Goal: Information Seeking & Learning: Get advice/opinions

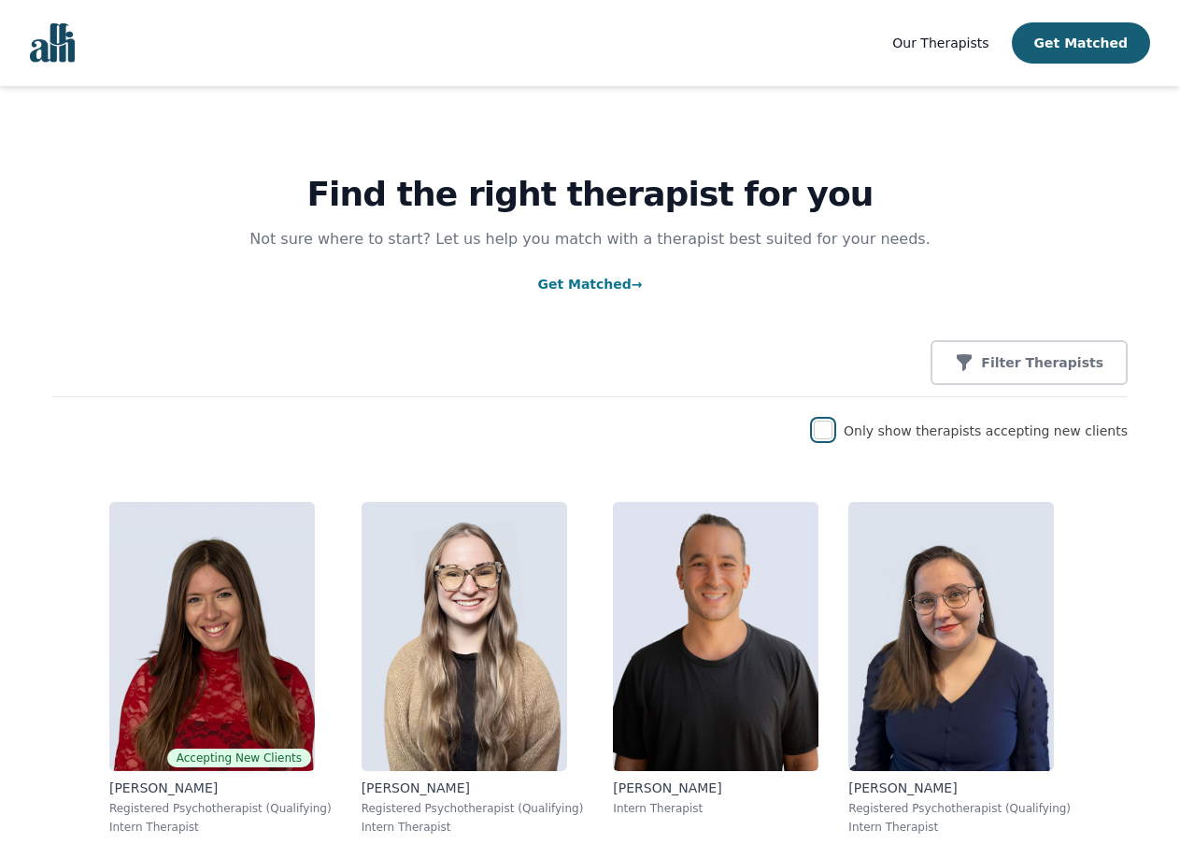
click at [833, 433] on input "checkbox" at bounding box center [823, 429] width 19 height 19
checkbox input "true"
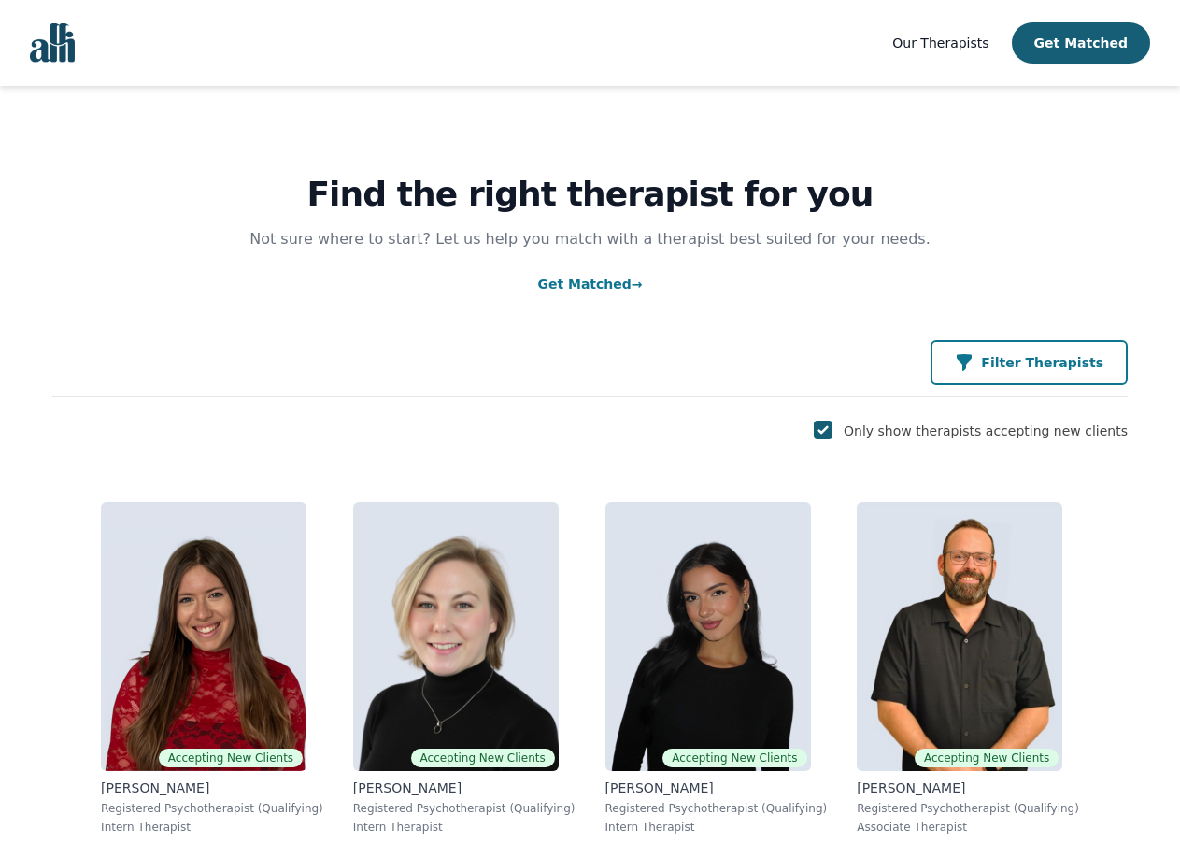
click at [1037, 368] on p "Filter Therapists" at bounding box center [1042, 362] width 122 height 19
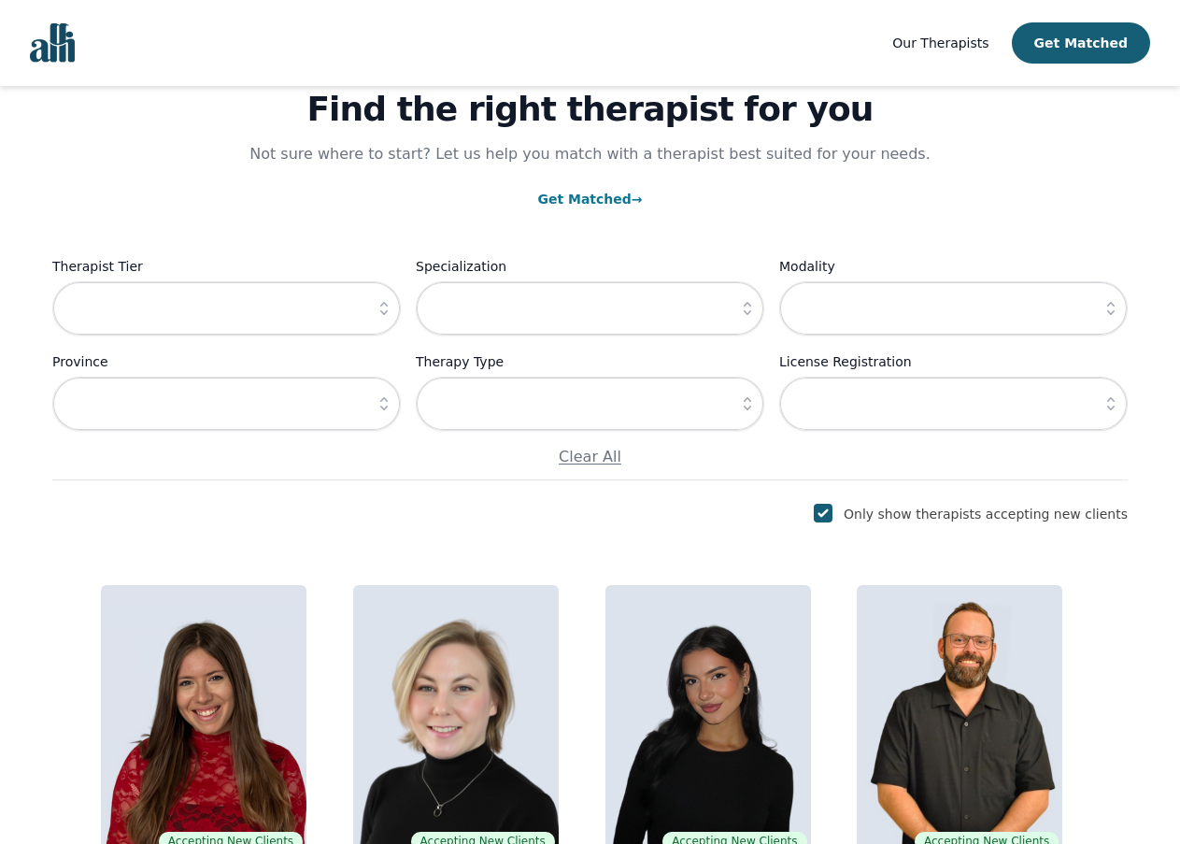
scroll to position [93, 0]
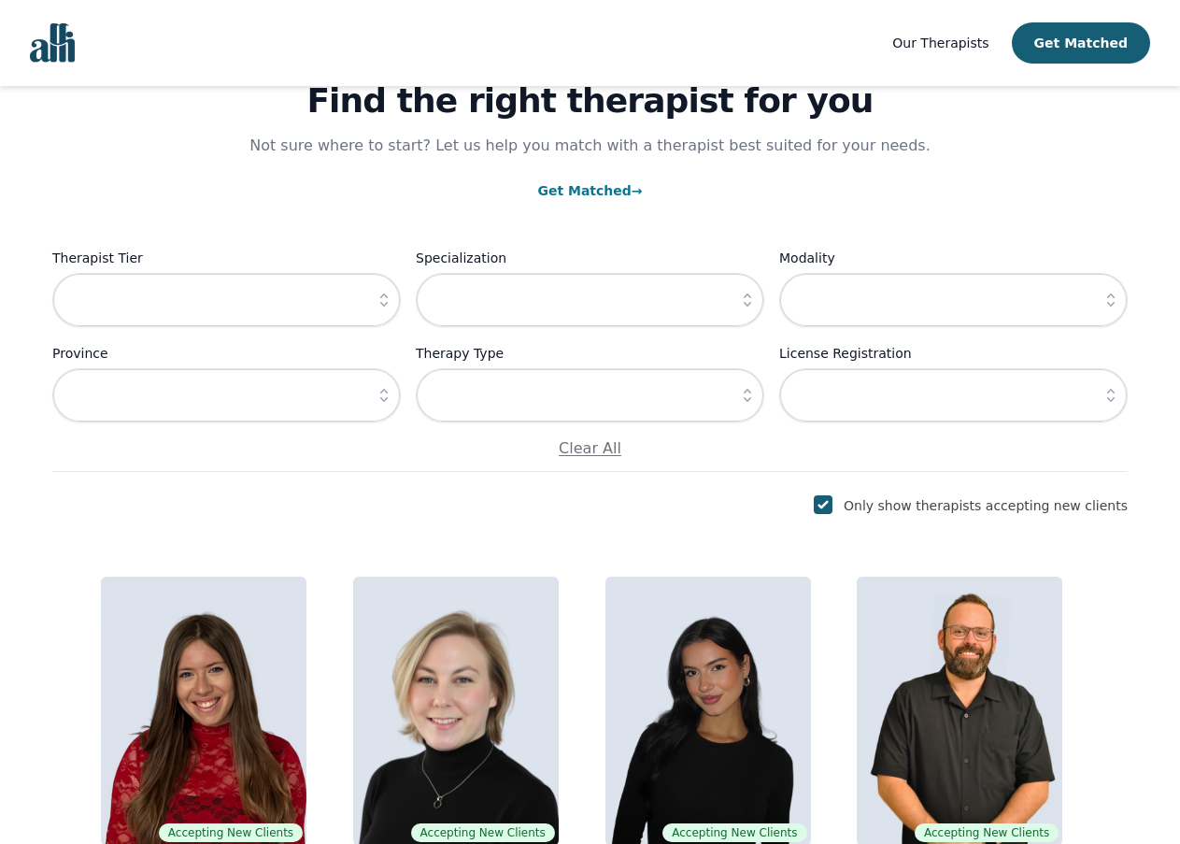
click at [743, 403] on icon "button" at bounding box center [747, 395] width 19 height 19
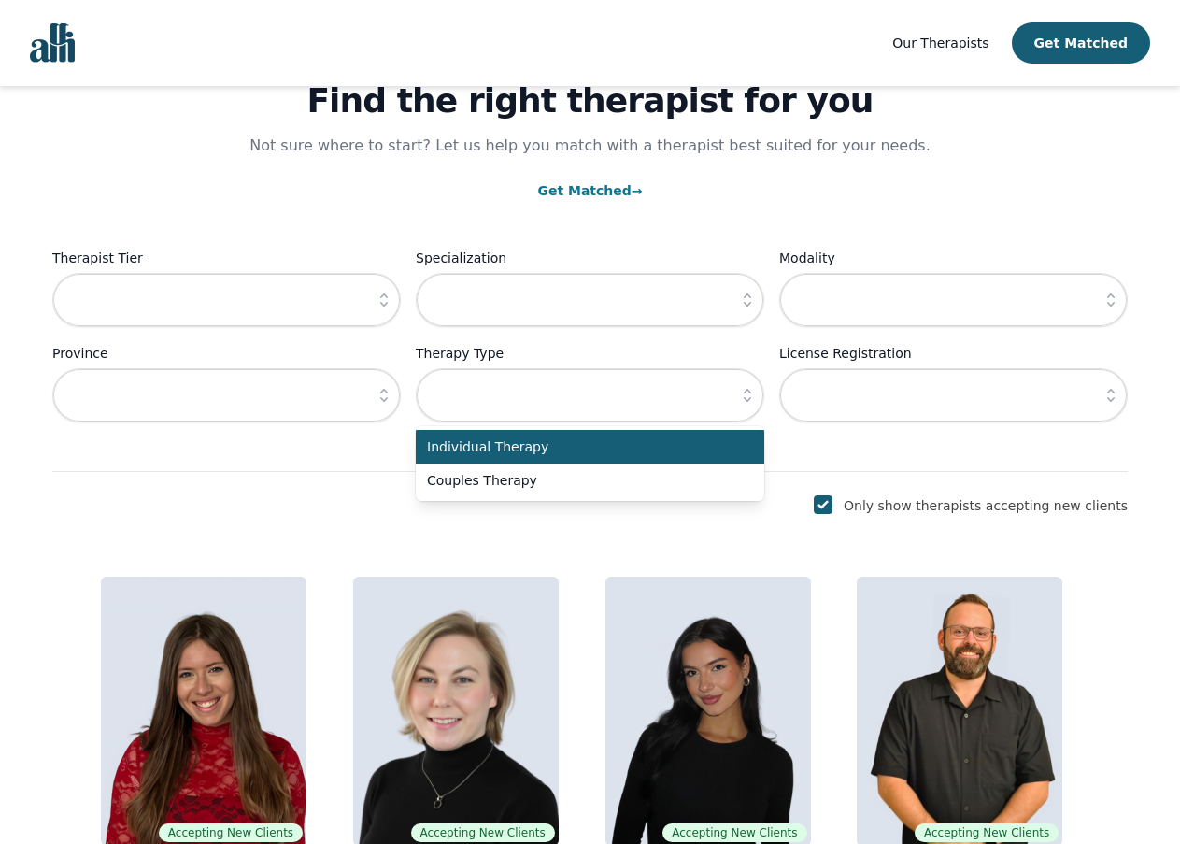
click at [743, 403] on icon "button" at bounding box center [747, 395] width 19 height 19
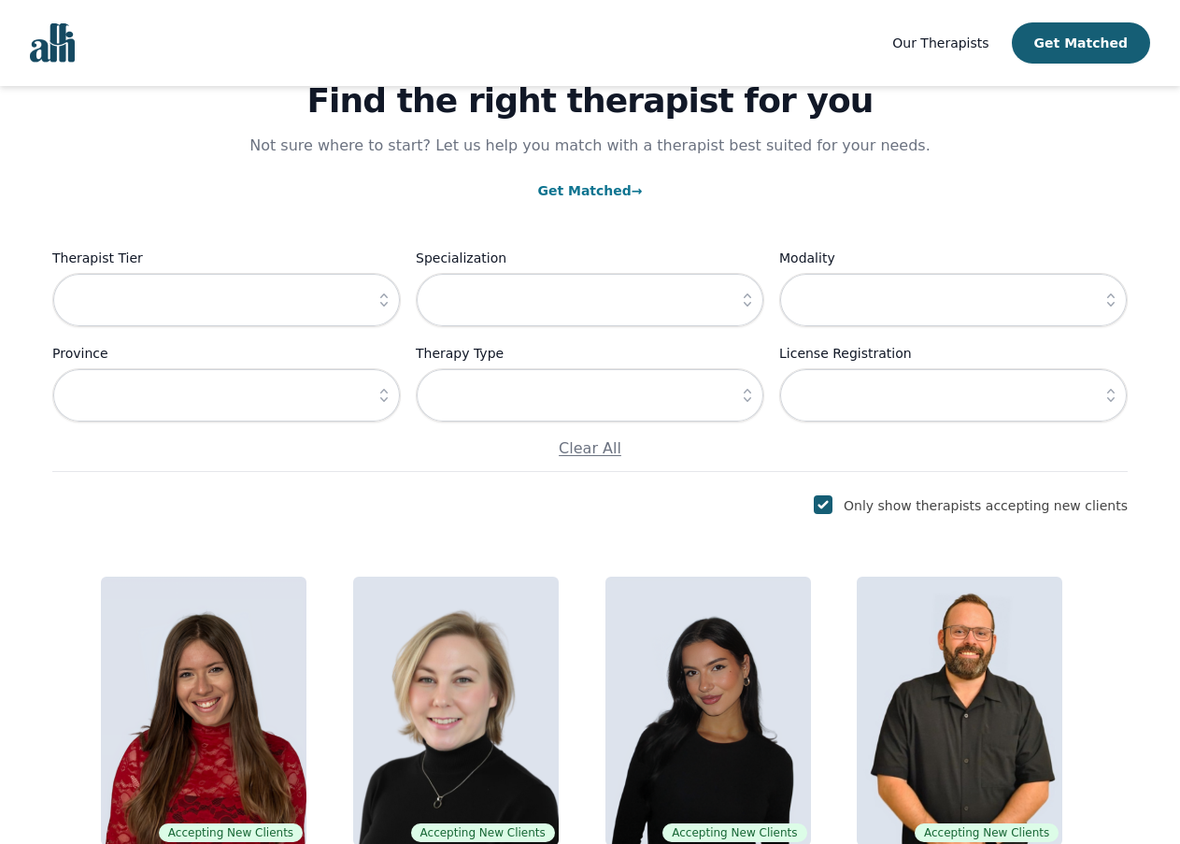
click at [744, 380] on button "button" at bounding box center [748, 395] width 34 height 54
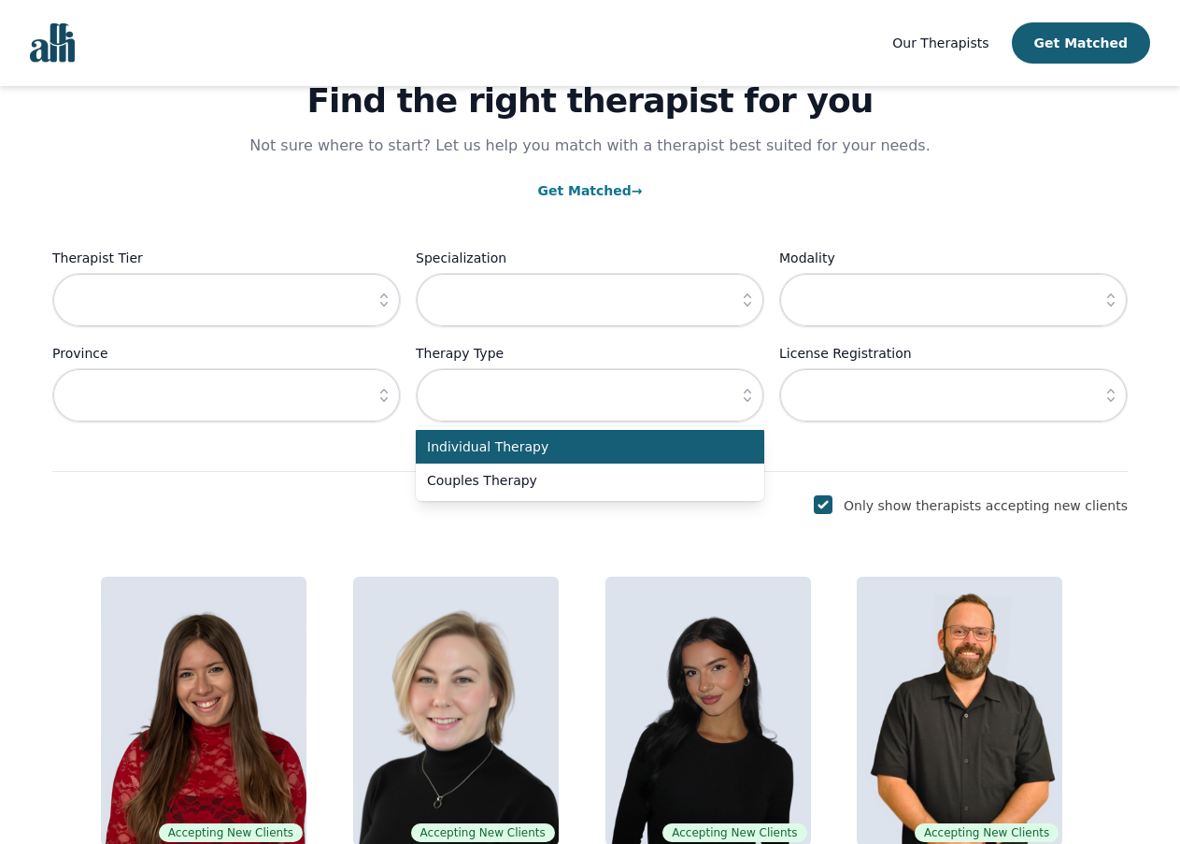
click at [693, 447] on span "Individual Therapy" at bounding box center [579, 446] width 304 height 19
type input "Individual Therapy"
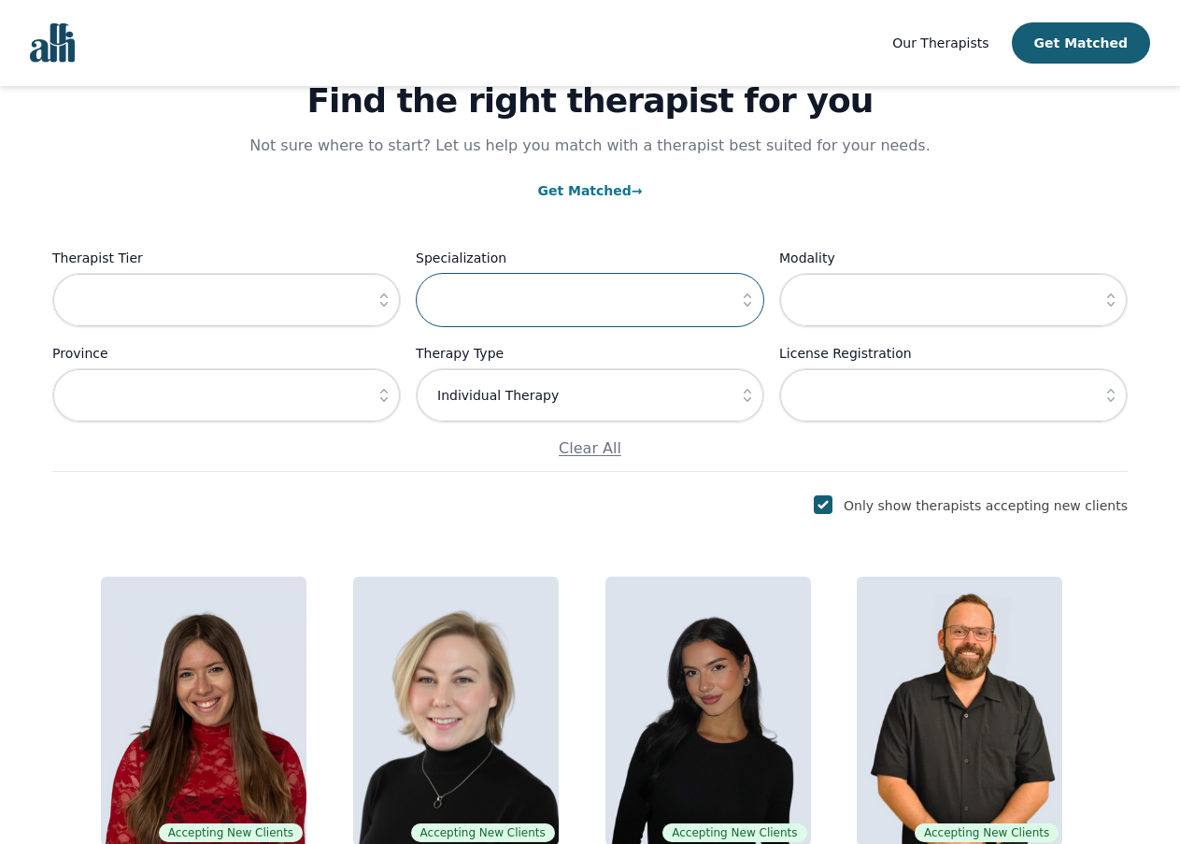
click at [710, 302] on input "text" at bounding box center [590, 300] width 349 height 54
click at [745, 303] on icon "button" at bounding box center [747, 300] width 19 height 19
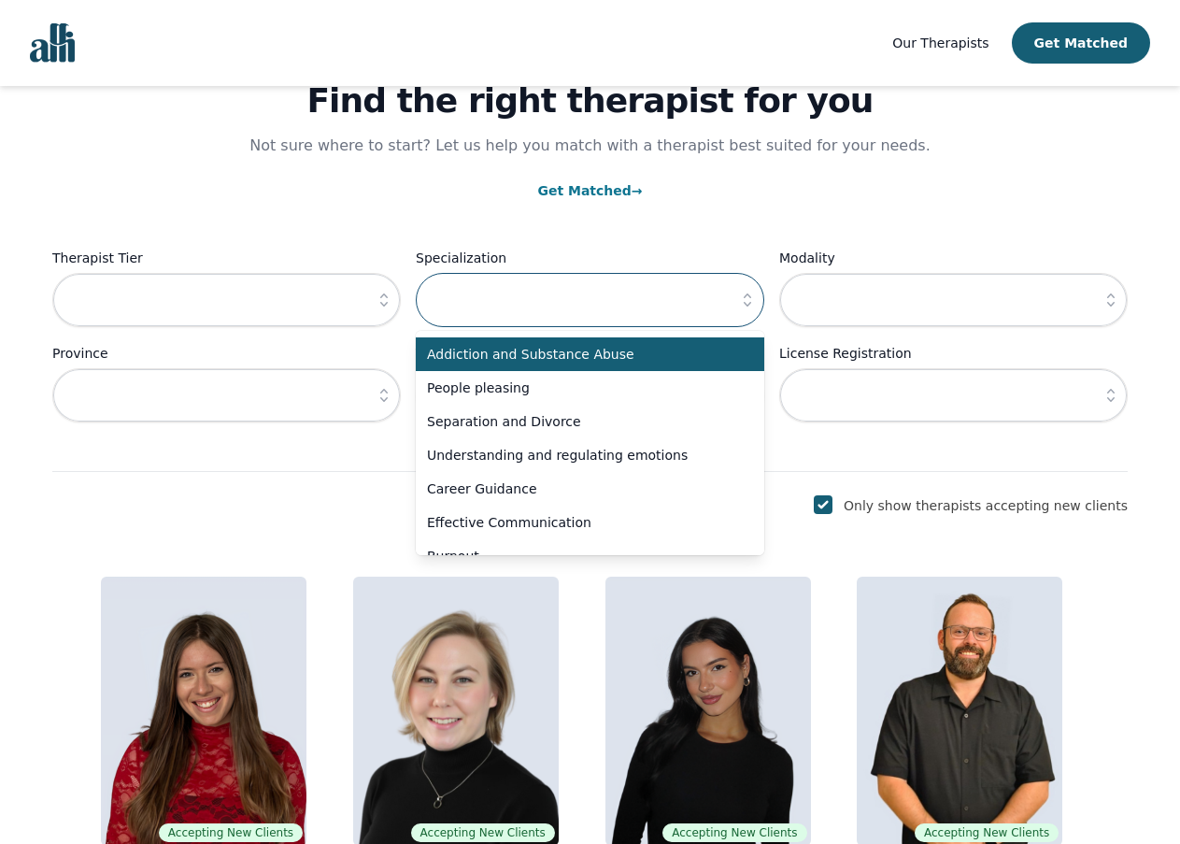
scroll to position [374, 0]
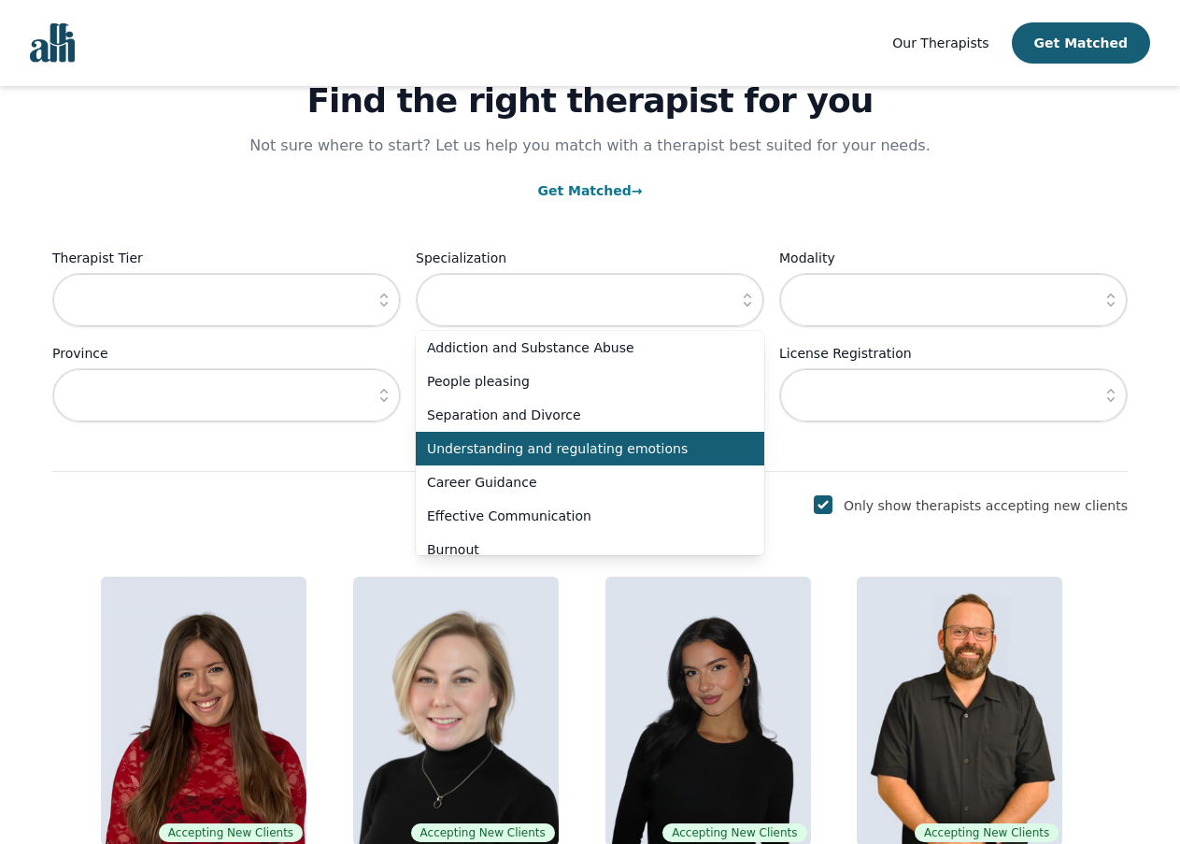
click at [696, 450] on span "Understanding and regulating emotions" at bounding box center [579, 448] width 304 height 19
type input "Understanding and regulating emotions"
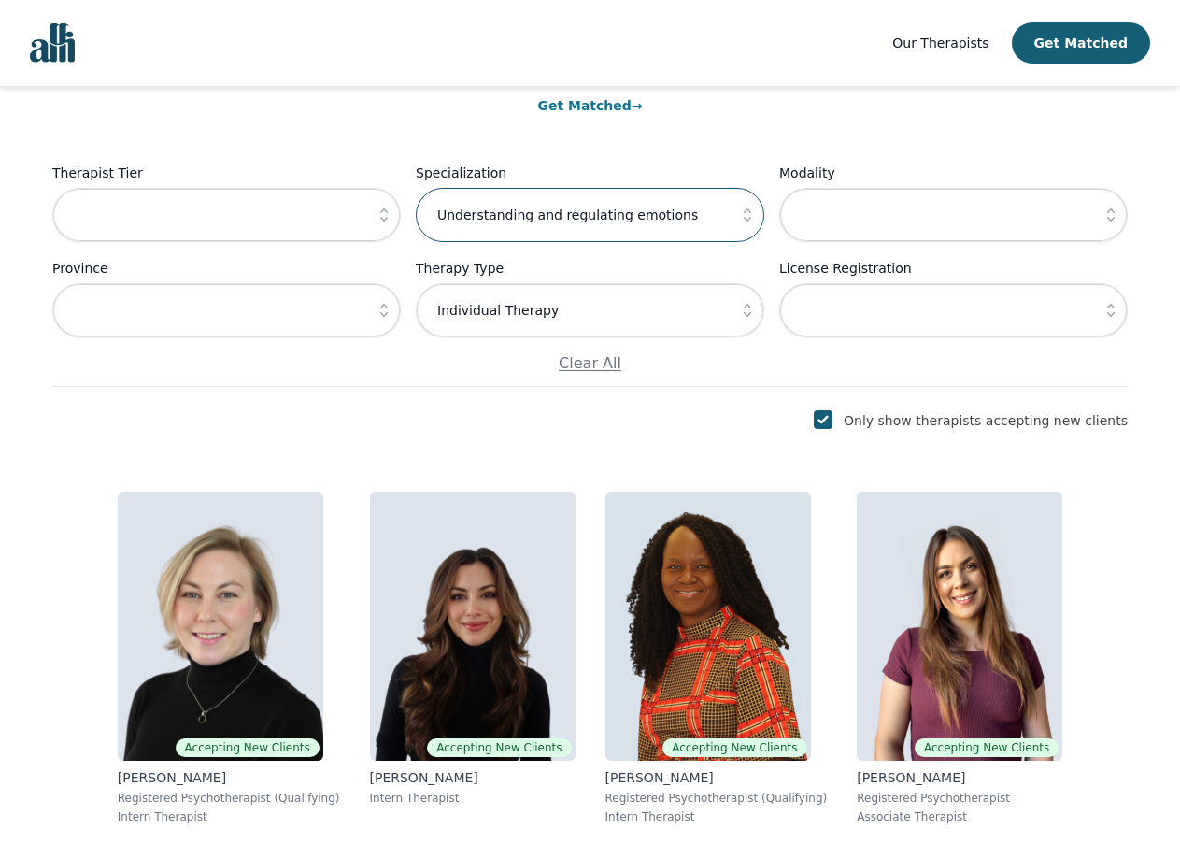
scroll to position [187, 0]
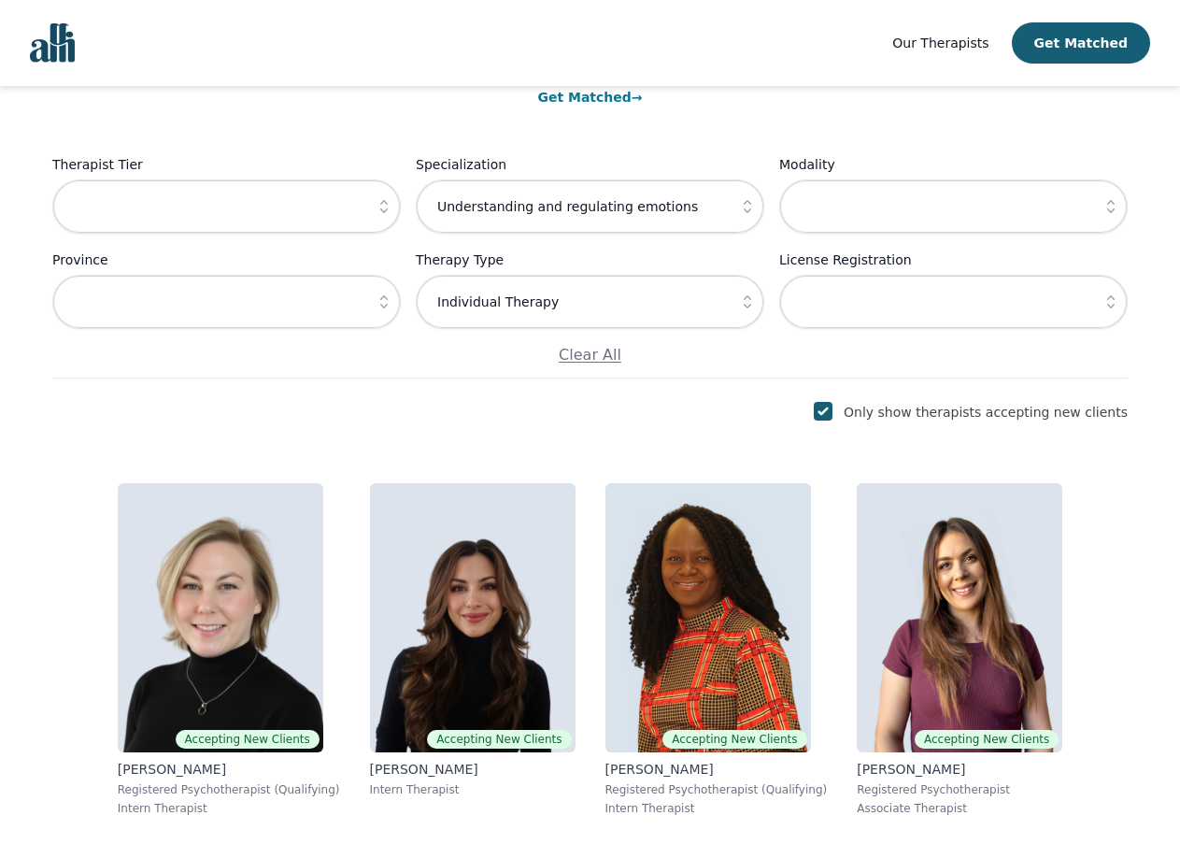
click at [1106, 203] on icon "button" at bounding box center [1111, 206] width 19 height 19
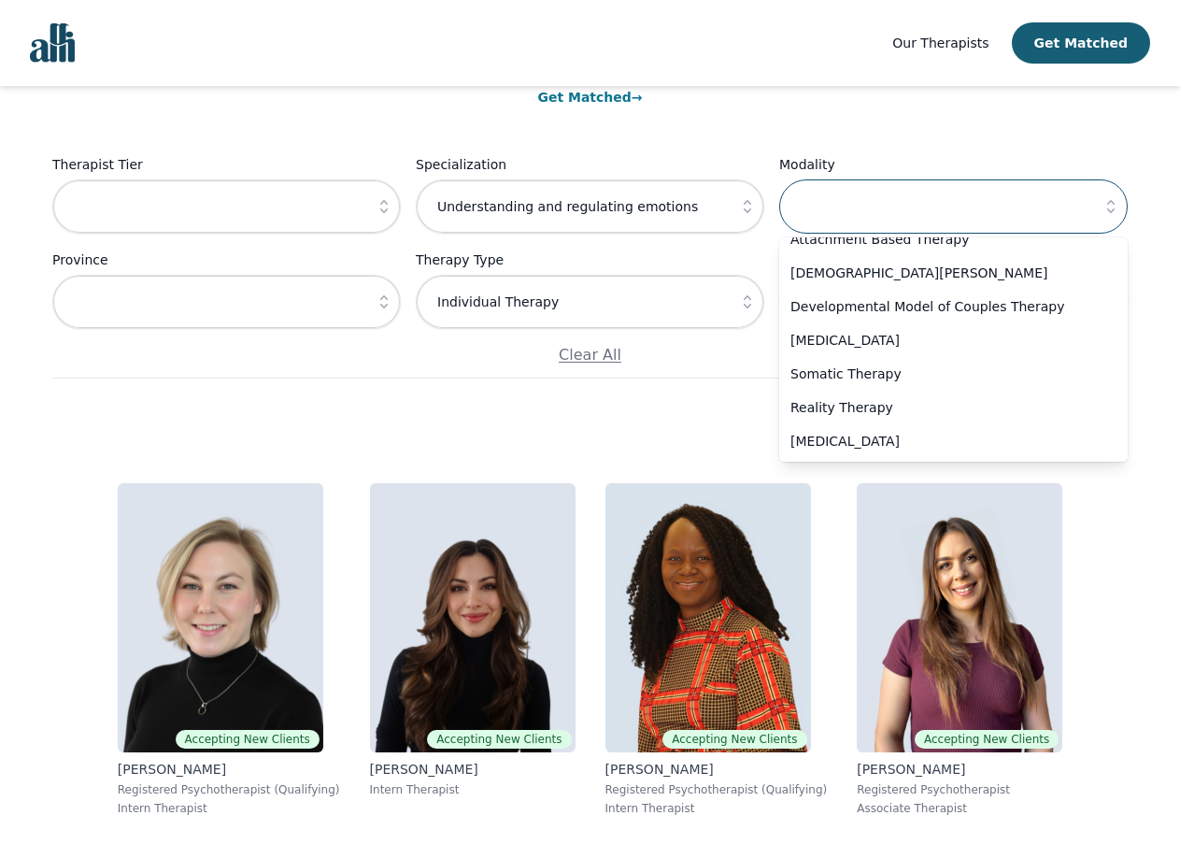
scroll to position [1013, 0]
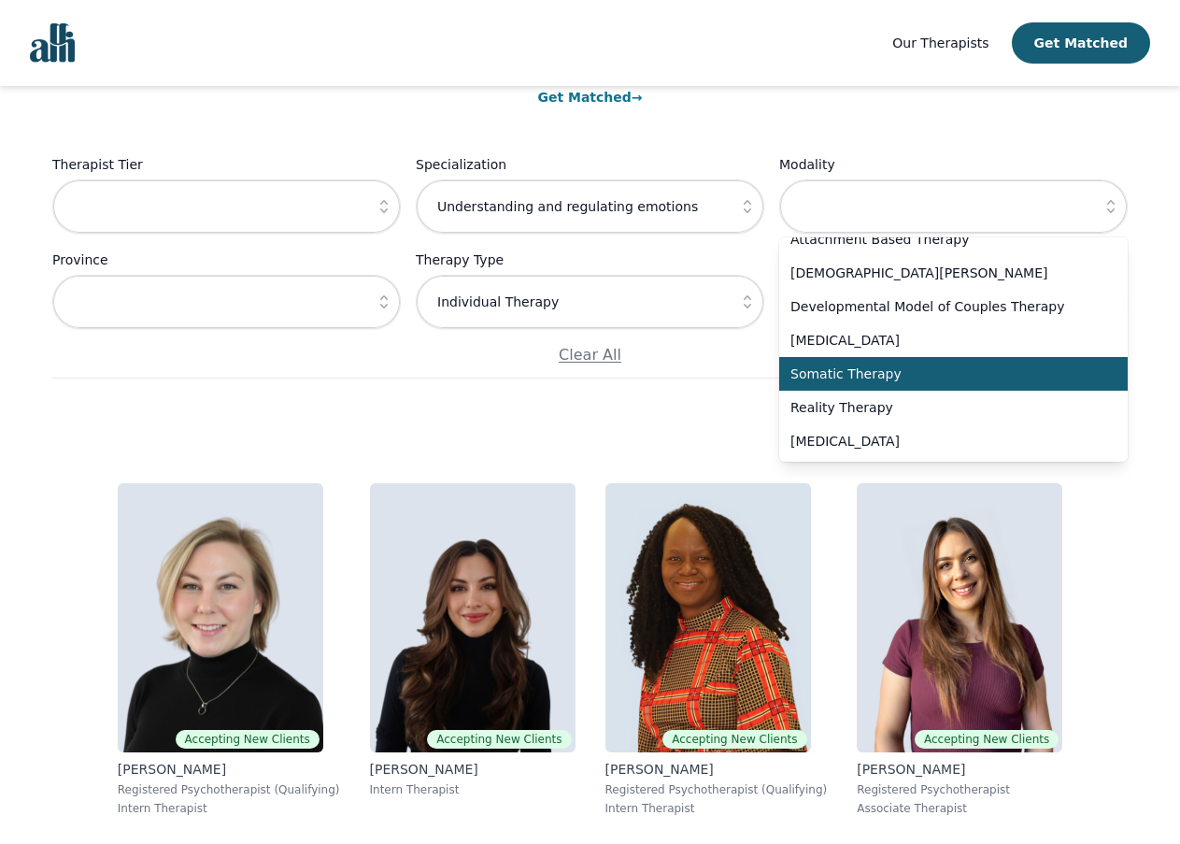
click at [986, 367] on span "Somatic Therapy" at bounding box center [942, 373] width 304 height 19
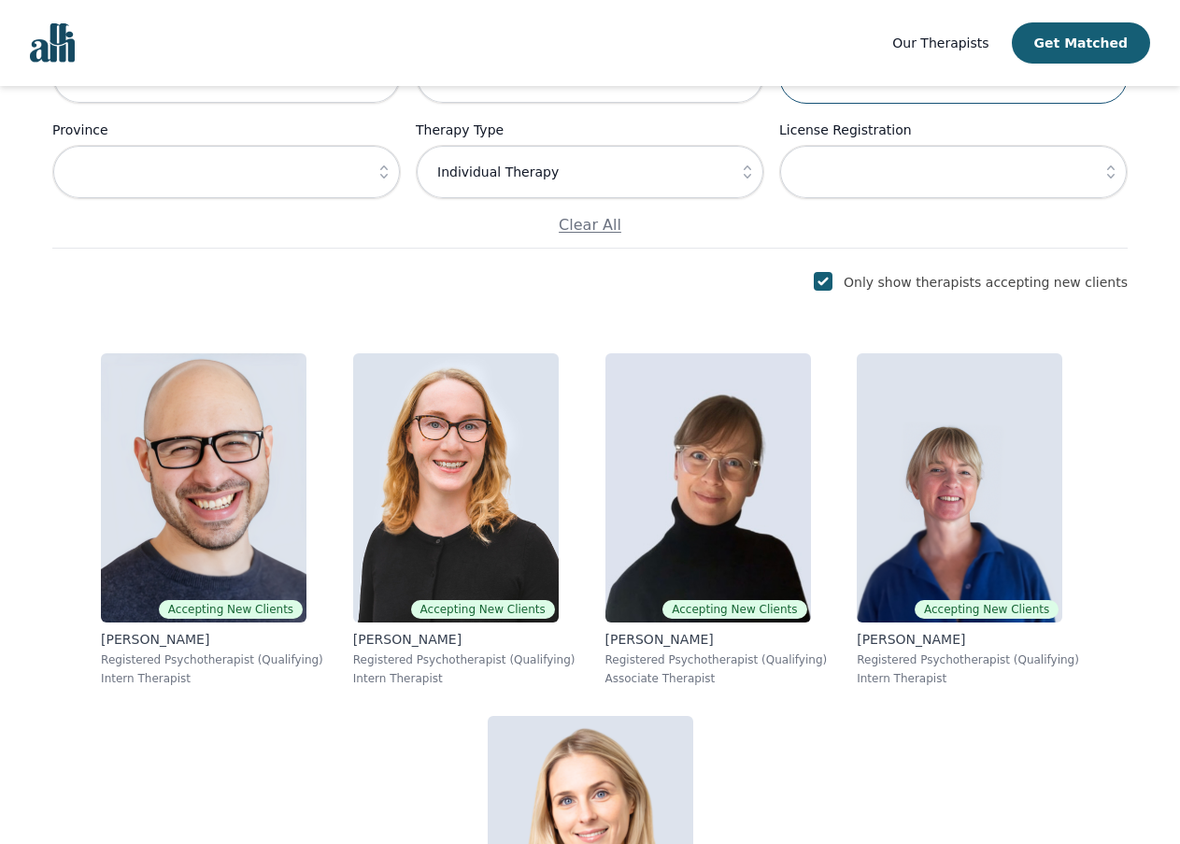
scroll to position [187, 0]
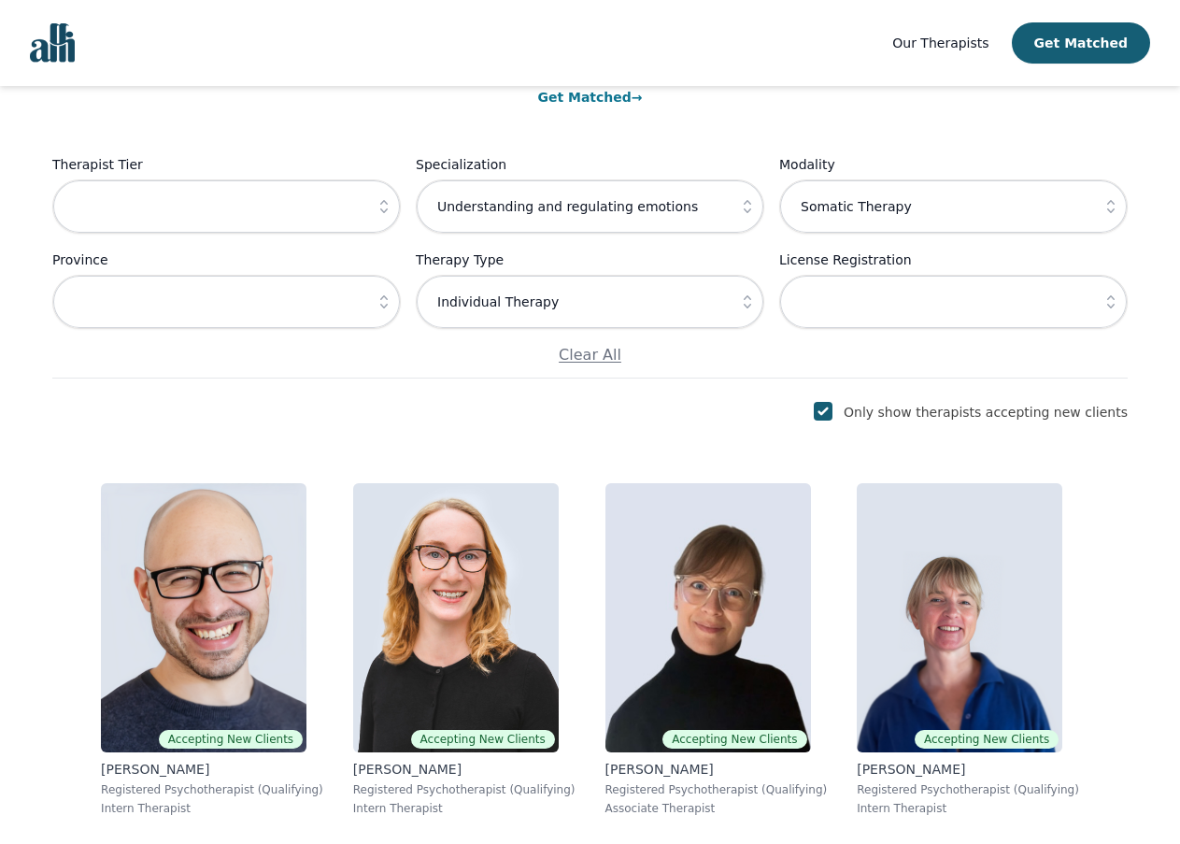
click at [1111, 213] on icon "button" at bounding box center [1110, 206] width 7 height 13
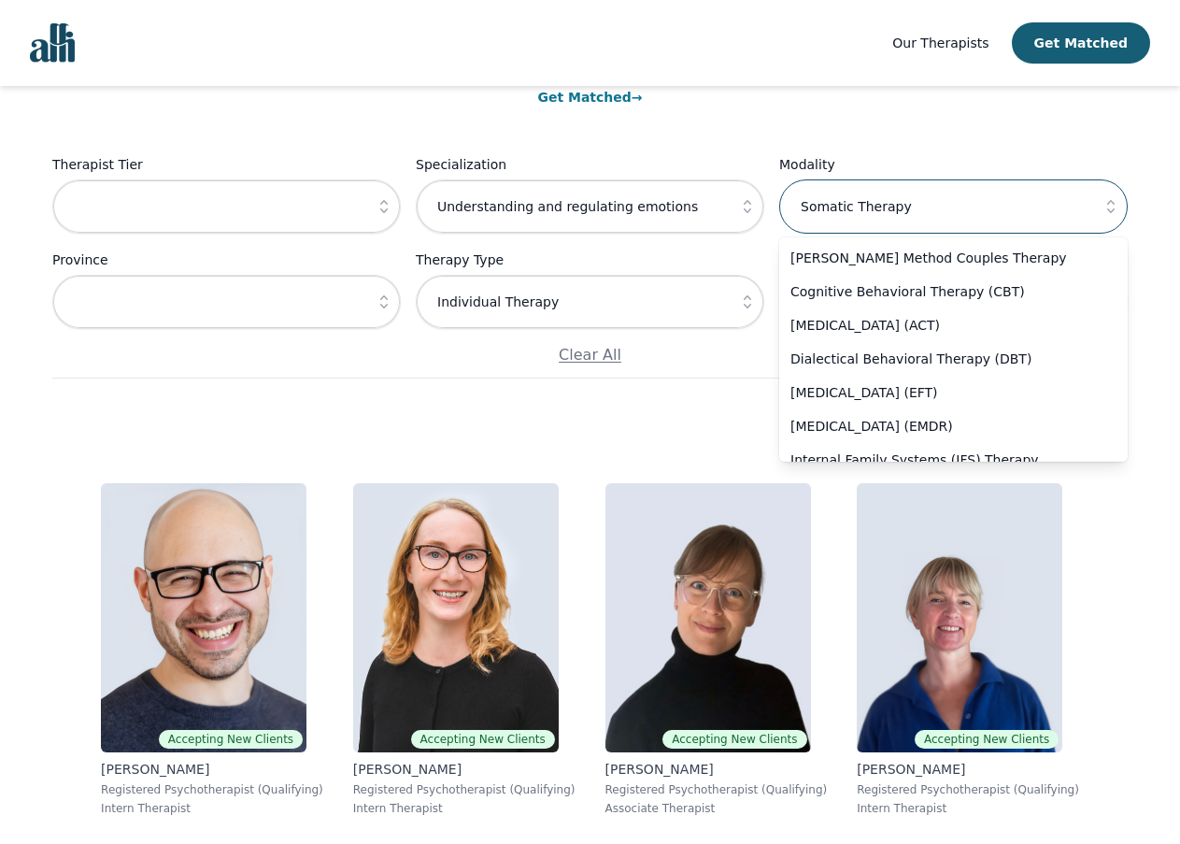
scroll to position [942, 0]
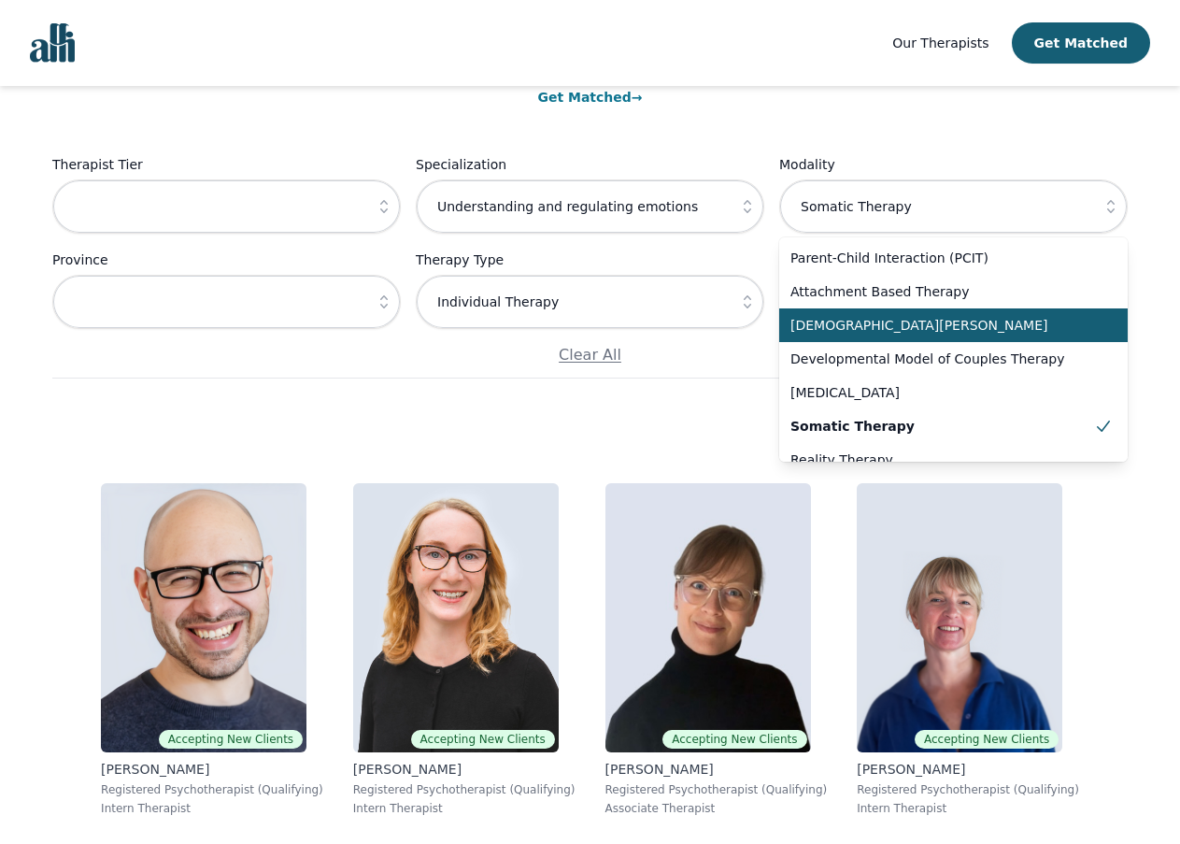
click at [1060, 334] on span "[DEMOGRAPHIC_DATA][PERSON_NAME]" at bounding box center [942, 325] width 304 height 19
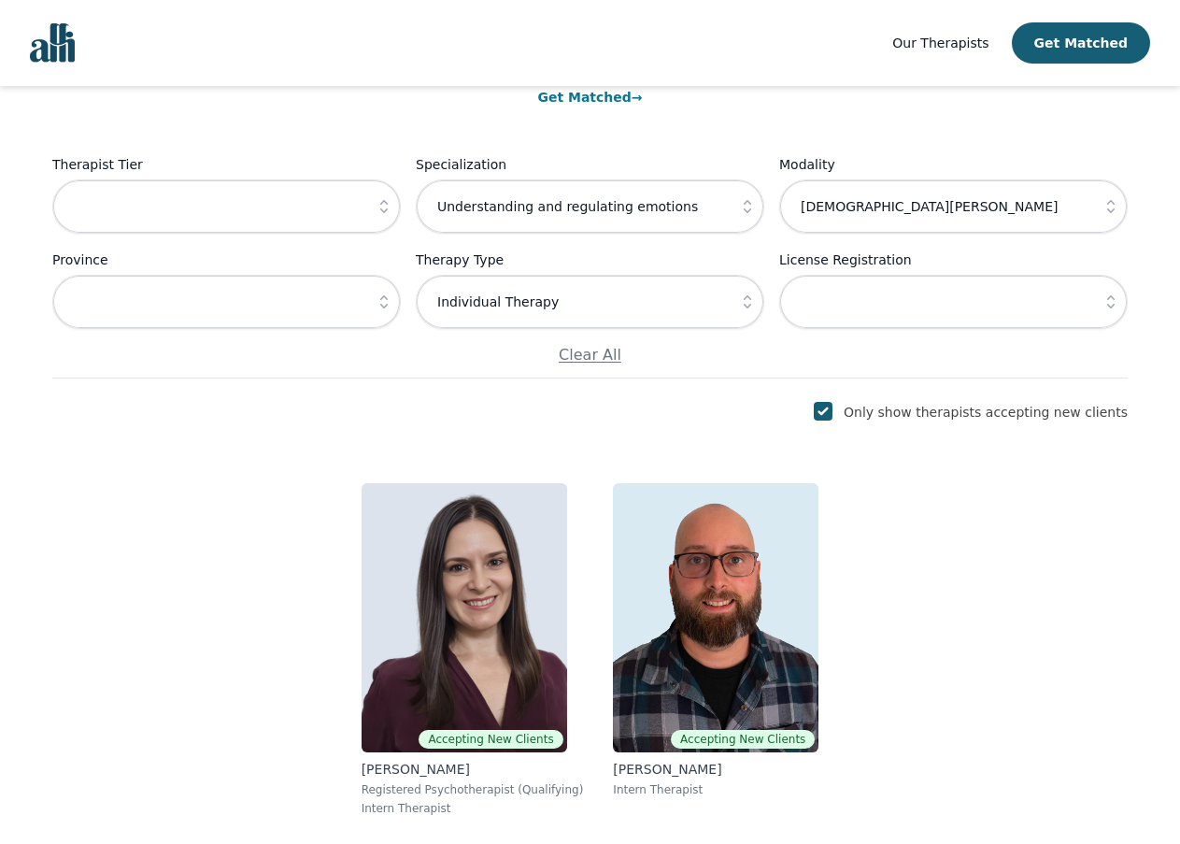
click at [1104, 210] on icon "button" at bounding box center [1111, 206] width 19 height 19
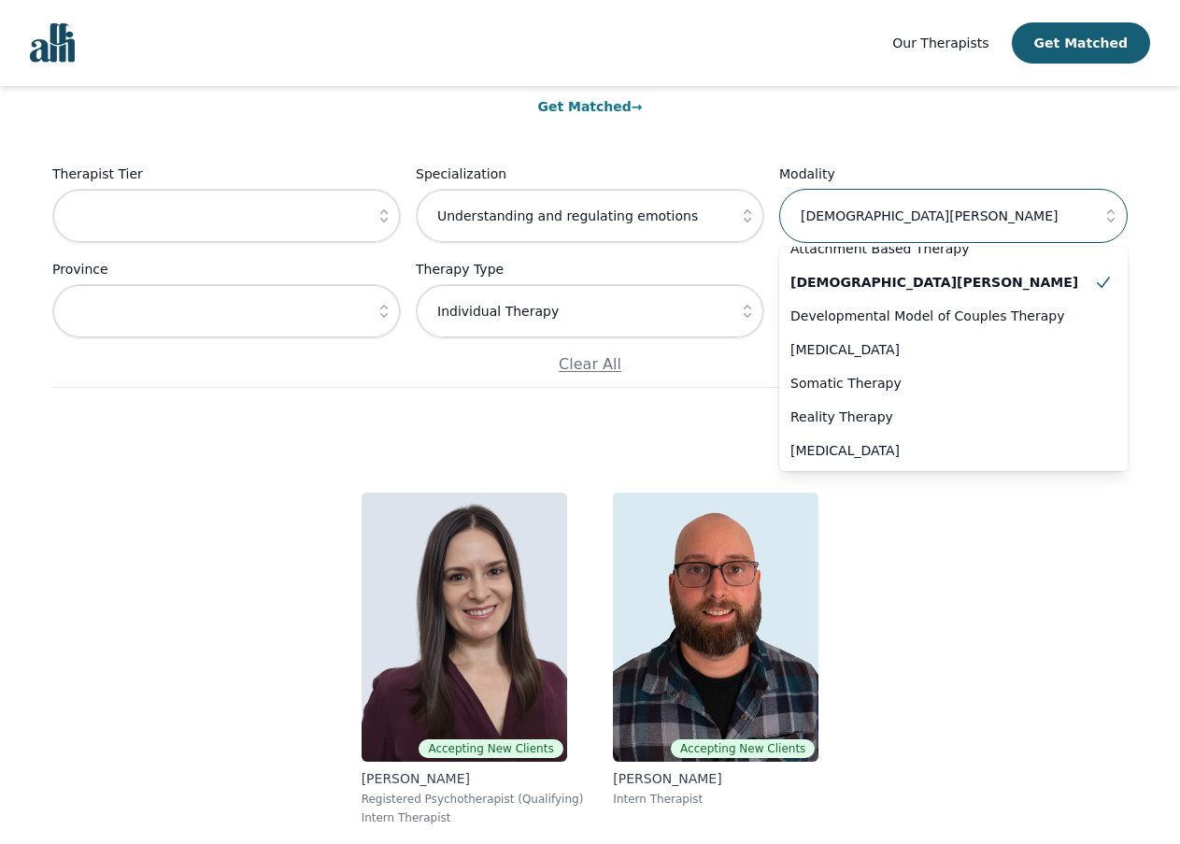
scroll to position [187, 0]
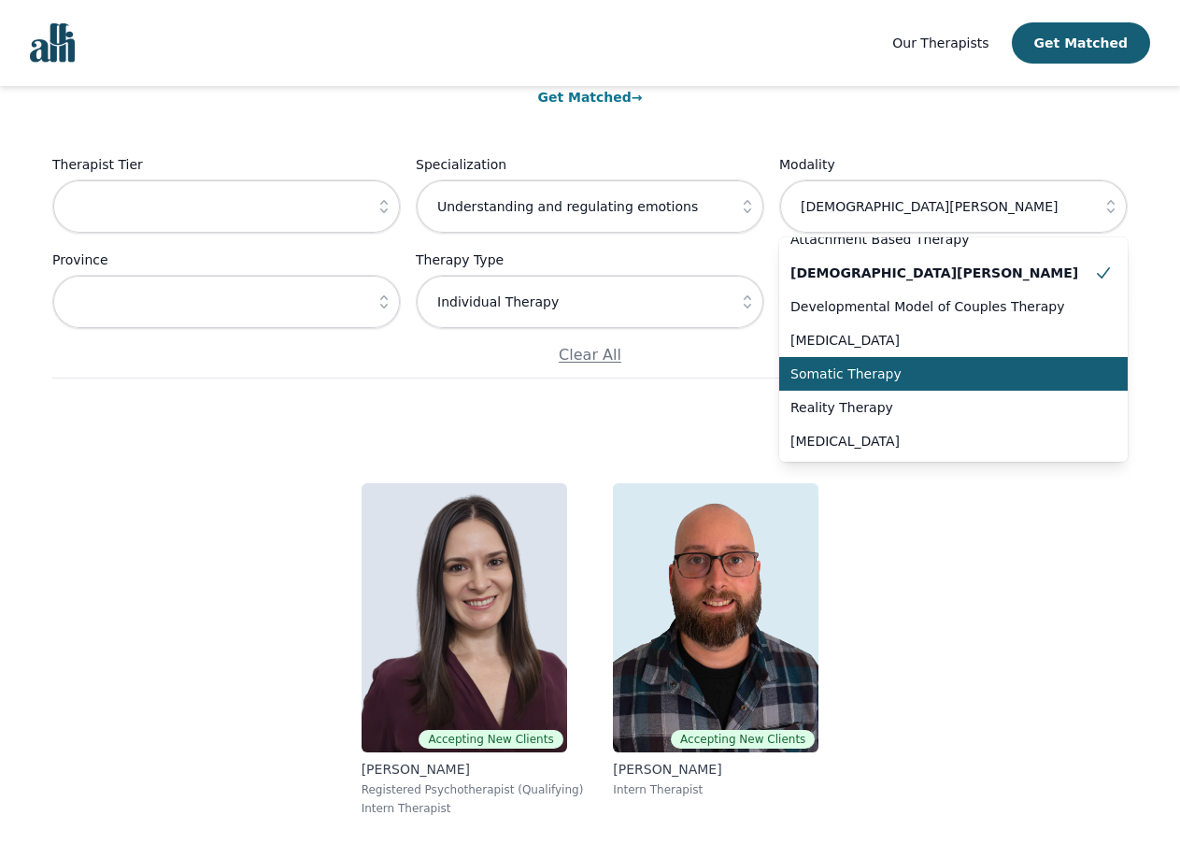
click at [967, 377] on span "Somatic Therapy" at bounding box center [942, 373] width 304 height 19
type input "Somatic Therapy"
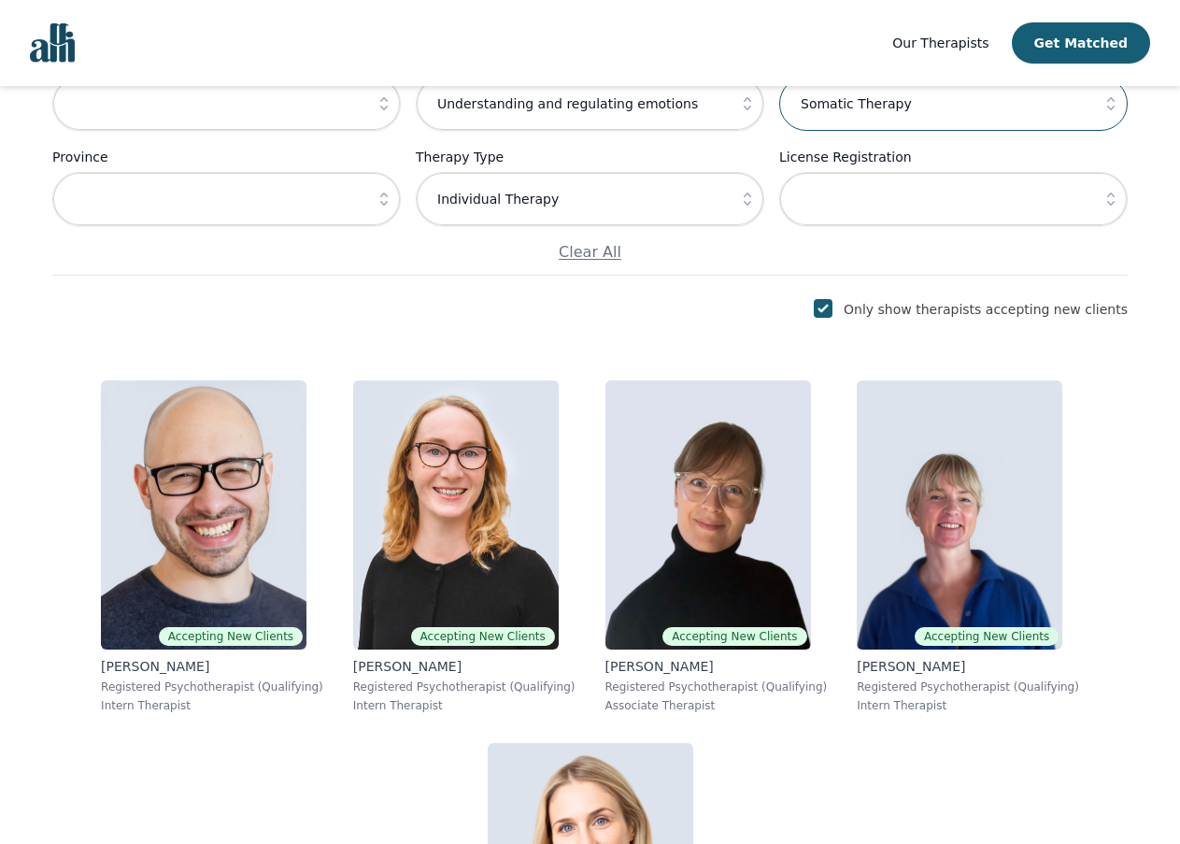
scroll to position [253, 0]
